Goal: Navigation & Orientation: Find specific page/section

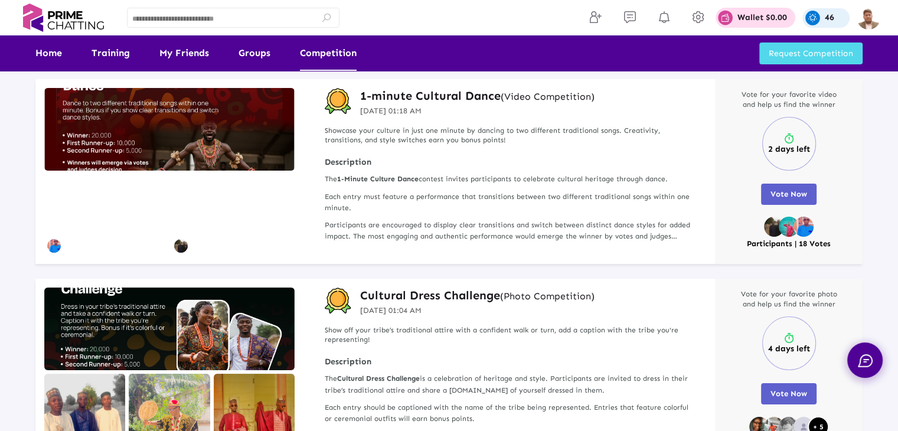
scroll to position [236, 0]
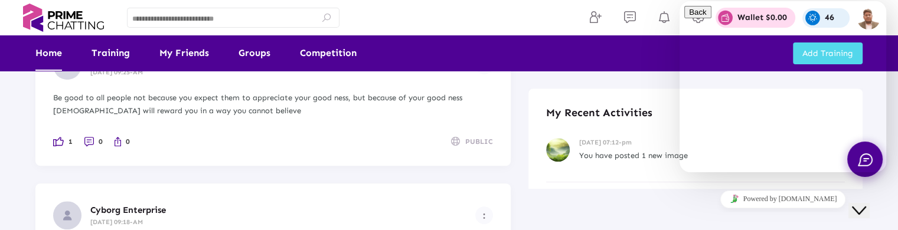
scroll to position [683, 0]
